Goal: Task Accomplishment & Management: Manage account settings

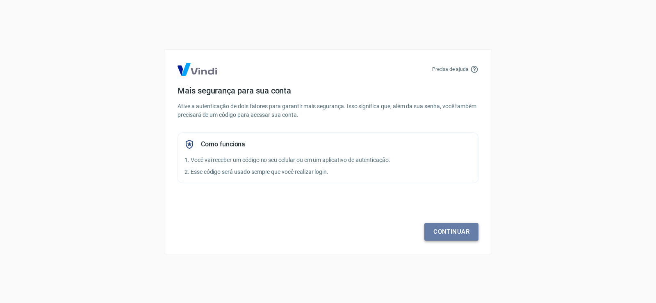
click at [465, 231] on link "Continuar" at bounding box center [451, 231] width 54 height 17
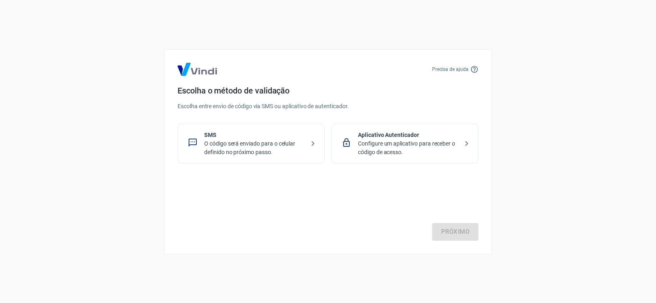
click at [221, 146] on p "O código será enviado para o celular definido no próximo passo." at bounding box center [254, 147] width 100 height 17
click at [452, 235] on link "Próximo" at bounding box center [455, 231] width 46 height 17
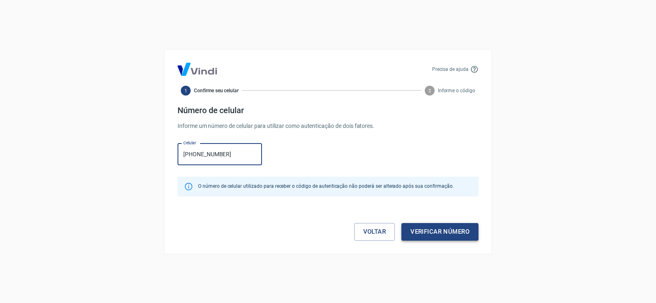
type input "[PHONE_NUMBER]"
click at [447, 232] on button "Verificar número" at bounding box center [439, 231] width 77 height 17
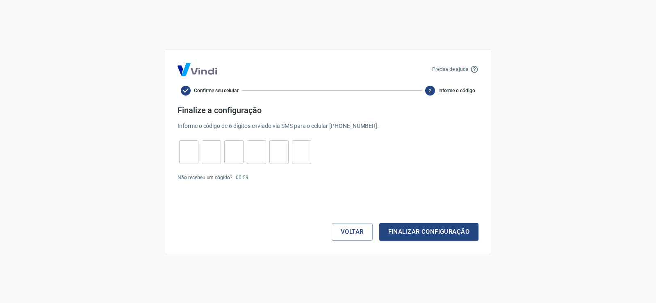
click at [191, 149] on input "tel" at bounding box center [188, 152] width 19 height 18
type input "0"
type input "1"
type input "9"
type input "0"
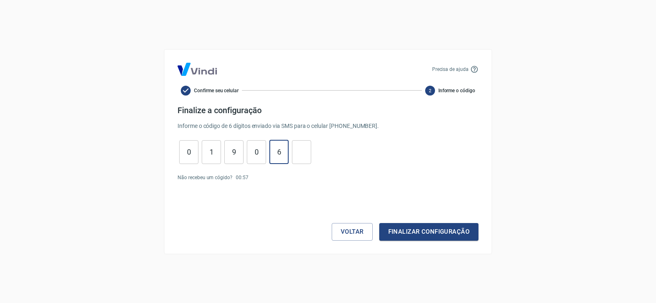
type input "6"
type input "3"
click at [426, 235] on button "Finalizar configuração" at bounding box center [428, 231] width 99 height 17
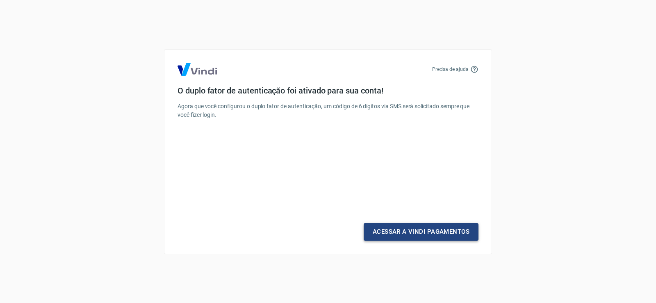
click at [404, 229] on link "Acessar a Vindi Pagamentos" at bounding box center [420, 231] width 115 height 17
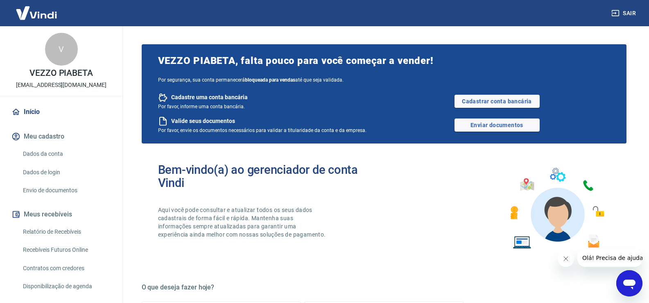
click at [565, 259] on icon "Fechar mensagem da empresa" at bounding box center [566, 258] width 7 height 7
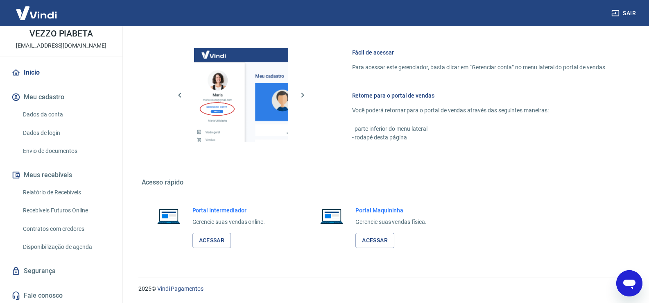
scroll to position [41, 0]
click at [215, 240] on link "Acessar" at bounding box center [212, 240] width 39 height 15
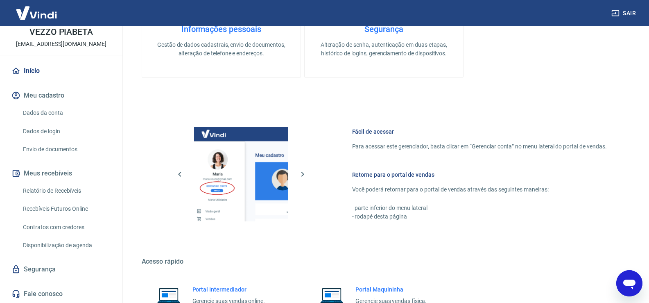
scroll to position [437, 0]
